Goal: Obtain resource: Download file/media

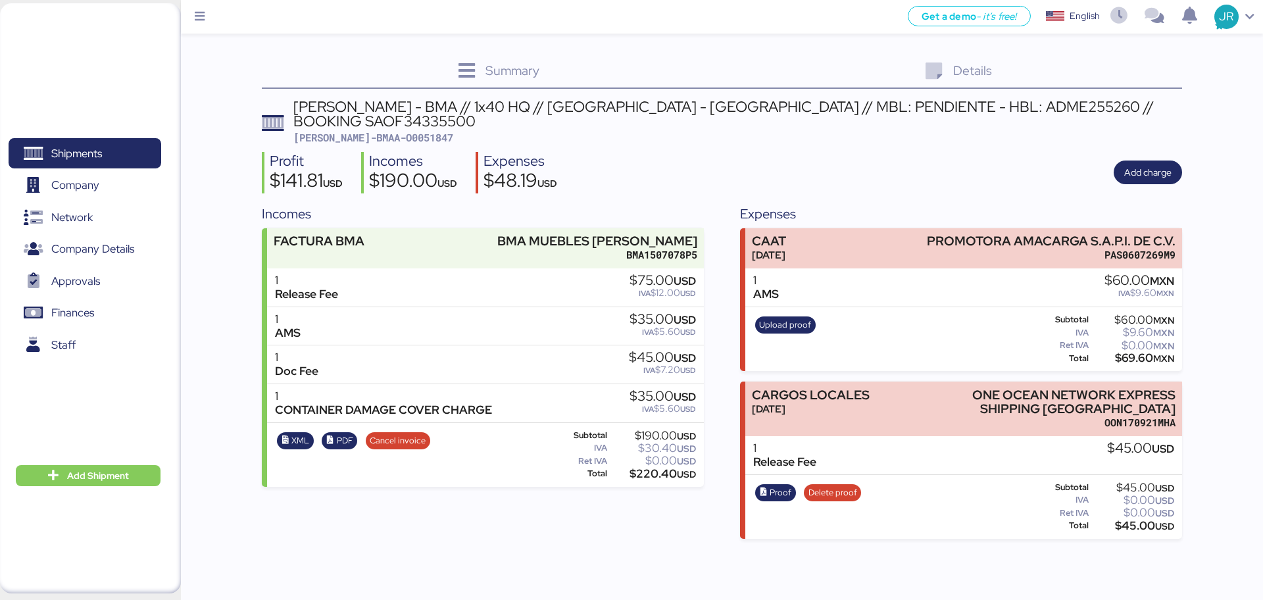
click at [372, 131] on span "[PERSON_NAME]-BMAA-O0051847" at bounding box center [373, 137] width 160 height 13
copy span "O0051847"
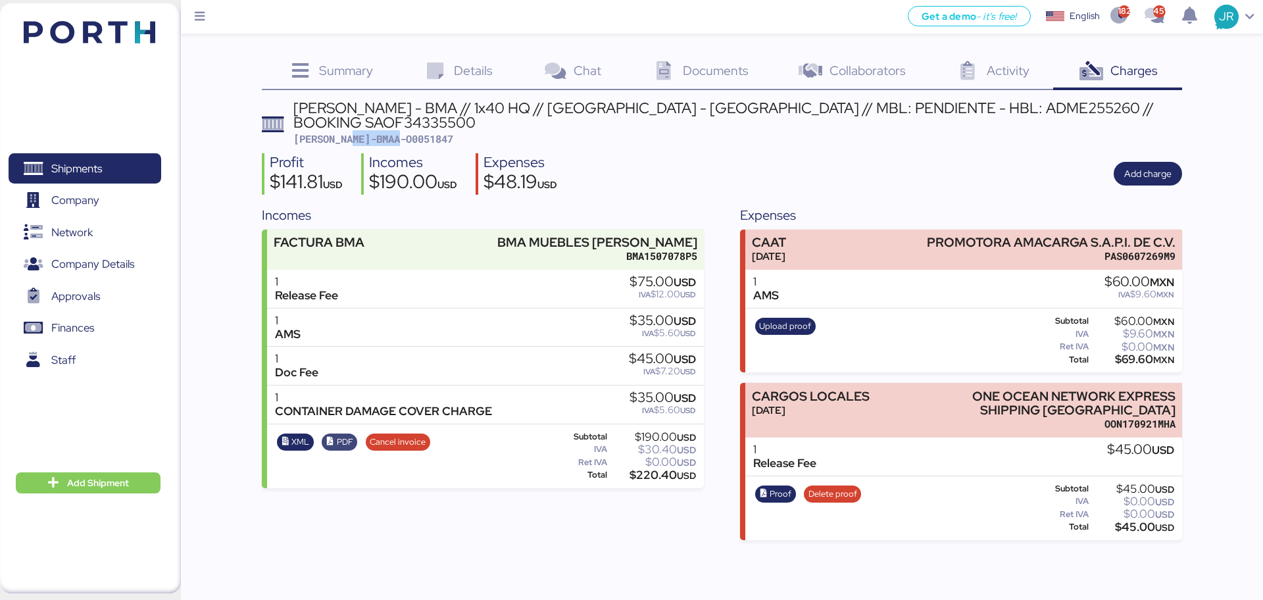
click at [343, 435] on span "PDF" at bounding box center [345, 442] width 16 height 14
click at [293, 435] on span "XML" at bounding box center [300, 442] width 18 height 14
click at [74, 168] on span "Shipments" at bounding box center [76, 168] width 51 height 19
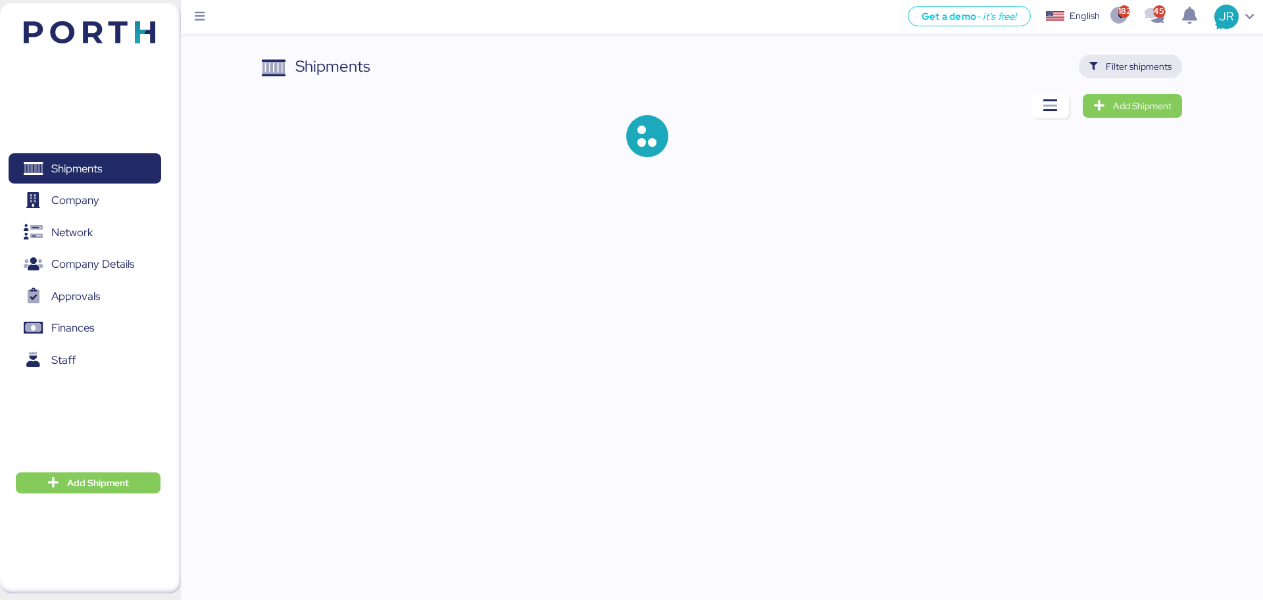
click at [1122, 57] on span "Filter shipments" at bounding box center [1130, 66] width 82 height 18
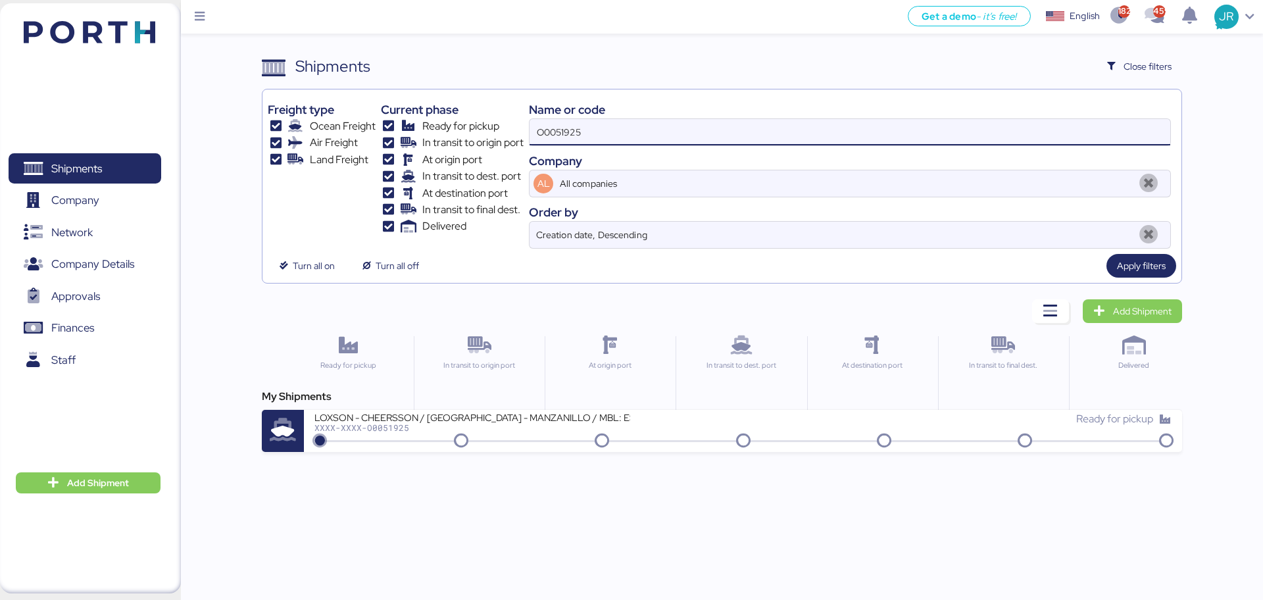
drag, startPoint x: 638, startPoint y: 124, endPoint x: 419, endPoint y: 124, distance: 219.0
click at [419, 124] on div "Freight type Ocean Freight Air Freight Land Freight Current phase Ready for pic…" at bounding box center [721, 172] width 907 height 154
paste input "848"
type input "O0051848"
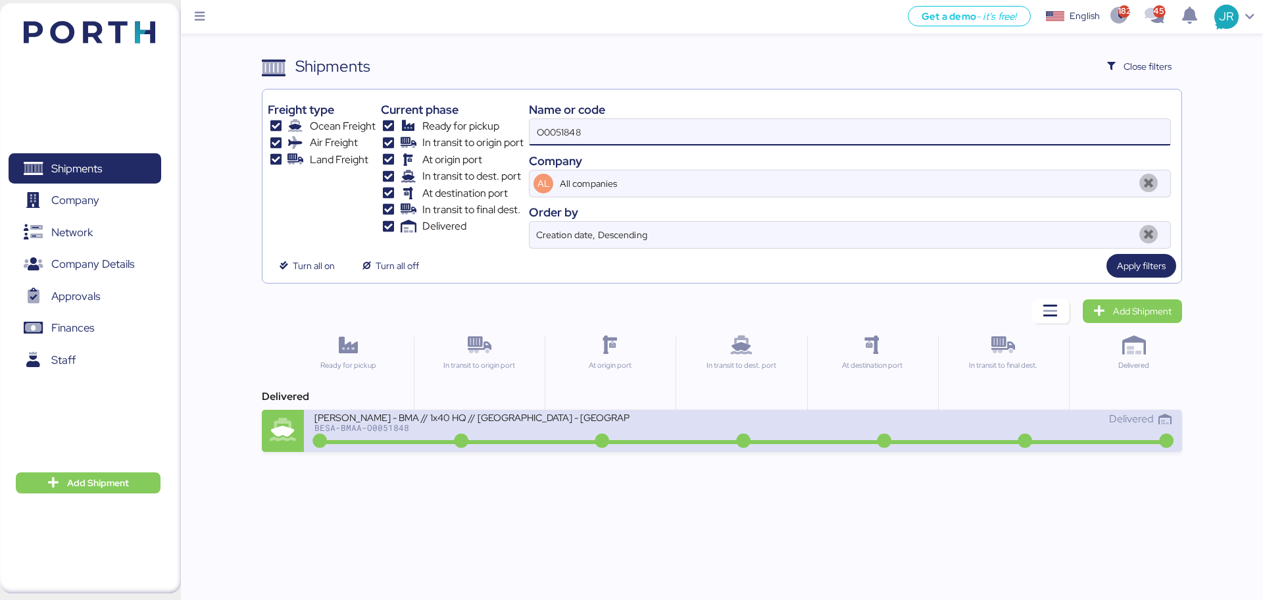
click at [374, 428] on div "BESA-BMAA-O0051848" at bounding box center [472, 427] width 316 height 9
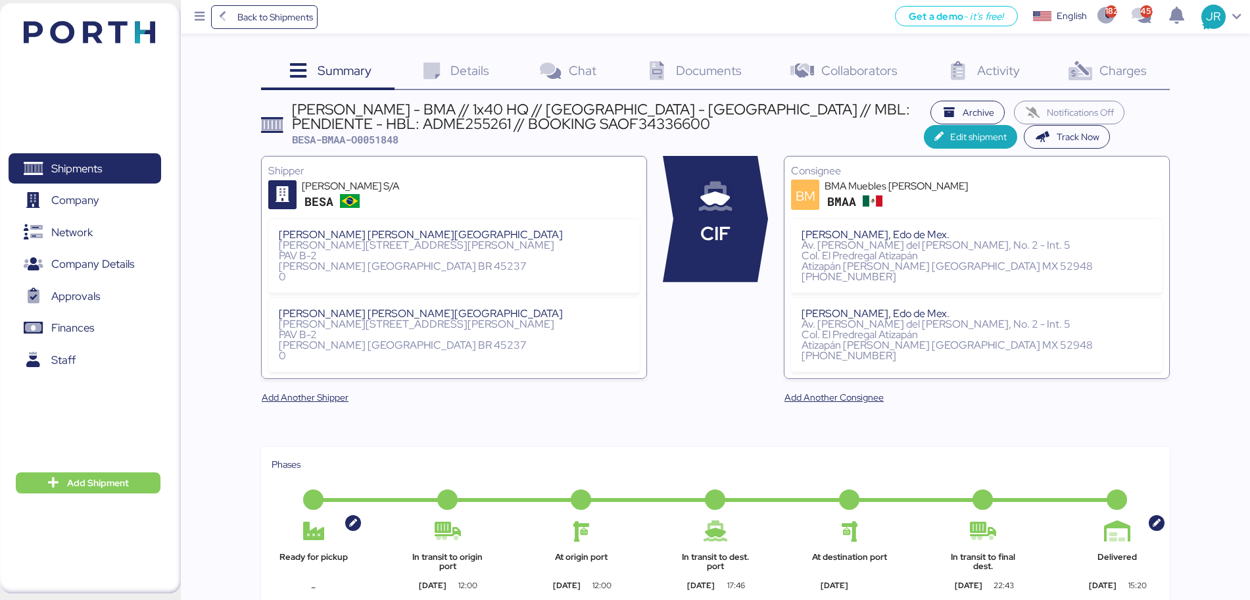
click at [1111, 72] on span "Charges" at bounding box center [1122, 70] width 47 height 17
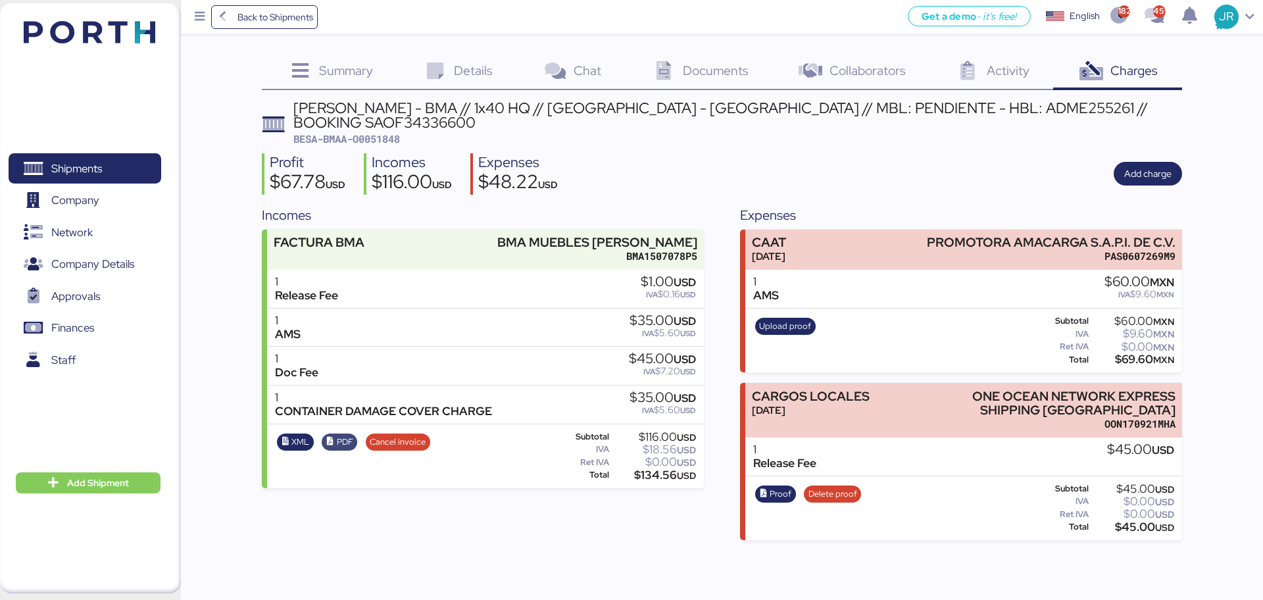
click at [344, 435] on span "PDF" at bounding box center [345, 442] width 16 height 14
click at [291, 437] on div "XML PDF Cancel invoice" at bounding box center [353, 456] width 162 height 54
click at [291, 435] on span "XML" at bounding box center [300, 442] width 18 height 14
